Goal: Task Accomplishment & Management: Use online tool/utility

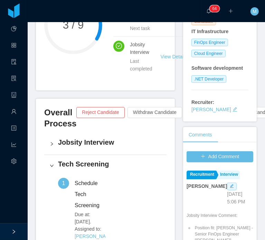
scroll to position [134, 0]
click at [217, 175] on link "Interview" at bounding box center [228, 175] width 23 height 9
click at [230, 188] on icon "icon: edit" at bounding box center [232, 186] width 4 height 4
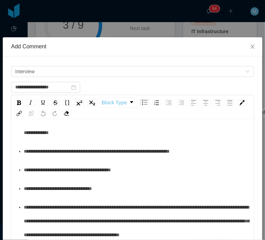
scroll to position [119, 0]
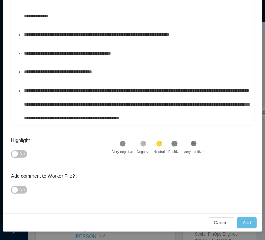
click at [223, 113] on div "**********" at bounding box center [136, 104] width 225 height 41
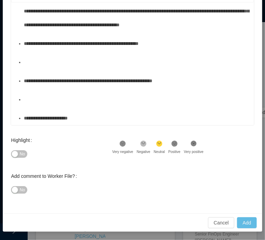
scroll to position [602, 0]
click at [57, 69] on div "To enrich screen reader interactions, please activate Accessibility in Grammarl…" at bounding box center [136, 62] width 225 height 14
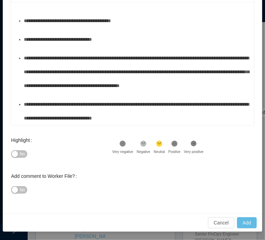
scroll to position [565, 0]
click at [15, 150] on button "No" at bounding box center [19, 154] width 16 height 8
click at [256, 217] on button "Add" at bounding box center [247, 222] width 20 height 11
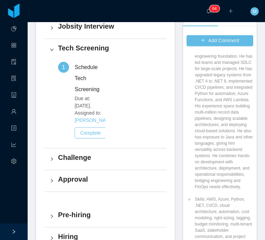
scroll to position [587, 0]
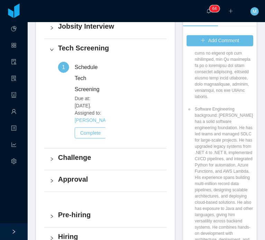
drag, startPoint x: 205, startPoint y: 138, endPoint x: 240, endPoint y: 141, distance: 35.0
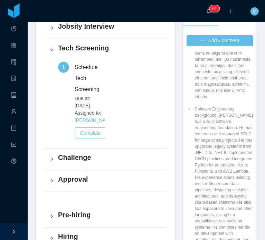
click at [41, 95] on div "Overall Process Reject Candidate Withdraw Candidate Move to Fast Track Put Cand…" at bounding box center [105, 120] width 139 height 275
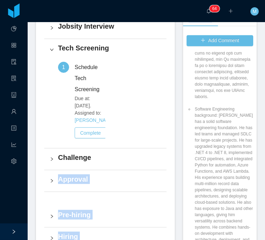
drag, startPoint x: 115, startPoint y: 168, endPoint x: 265, endPoint y: 155, distance: 150.0
click at [265, 155] on html "Dashboard Apps Clients Allocation Users Workers Tasks Reports Configuration ···…" at bounding box center [132, 120] width 265 height 240
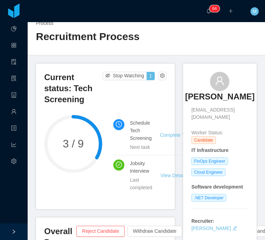
scroll to position [0, 0]
